Goal: Task Accomplishment & Management: Complete application form

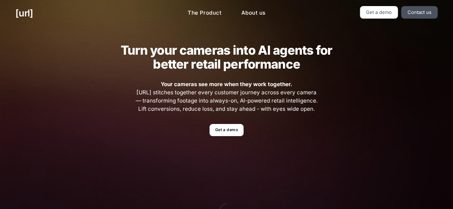
click at [218, 132] on link "Get a demo" at bounding box center [226, 130] width 34 height 13
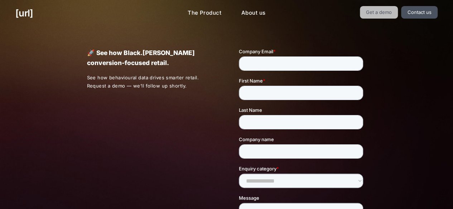
click at [386, 11] on link "Get a demo" at bounding box center [379, 12] width 38 height 13
click at [382, 19] on div "[URL] The Product About us Get a demo Contact us" at bounding box center [226, 13] width 453 height 26
click at [381, 6] on link "Get a demo" at bounding box center [379, 12] width 38 height 13
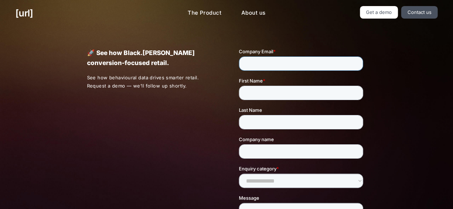
click at [275, 60] on input "Company Email *" at bounding box center [301, 64] width 124 height 14
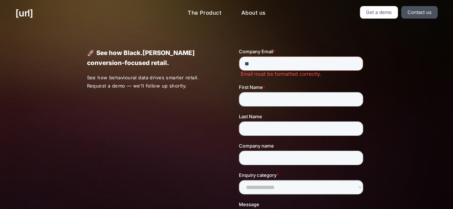
type input "*"
